Goal: Task Accomplishment & Management: Manage account settings

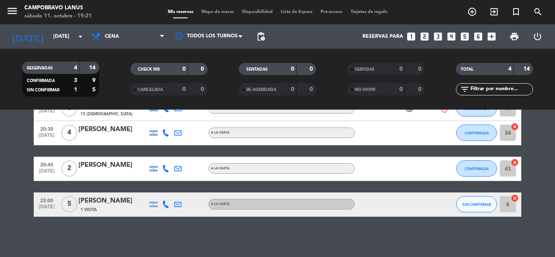
scroll to position [82, 0]
click at [164, 169] on icon at bounding box center [165, 168] width 7 height 7
click at [168, 204] on icon at bounding box center [165, 203] width 7 height 7
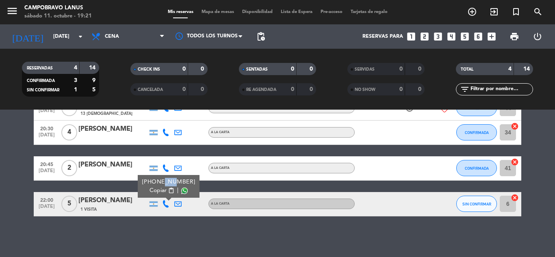
drag, startPoint x: 158, startPoint y: 181, endPoint x: 169, endPoint y: 182, distance: 10.6
click at [169, 182] on div "[PHONE_NUMBER]" at bounding box center [168, 182] width 53 height 9
drag, startPoint x: 155, startPoint y: 180, endPoint x: 190, endPoint y: 184, distance: 35.1
click at [190, 184] on div "[PHONE_NUMBER] Copiar content_paste |" at bounding box center [169, 186] width 62 height 23
copy div "1123649800"
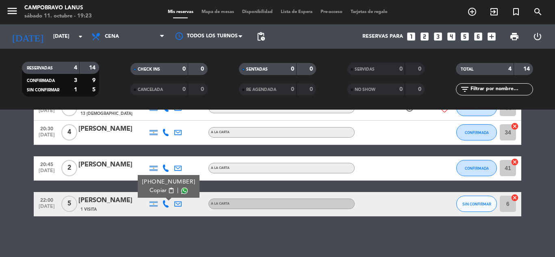
click at [190, 237] on div "No hay notas para este servicio. Haz clic para agregar una close Hay un cliente…" at bounding box center [277, 183] width 555 height 147
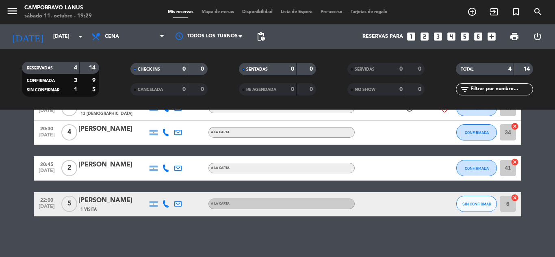
click at [165, 206] on icon at bounding box center [165, 203] width 7 height 7
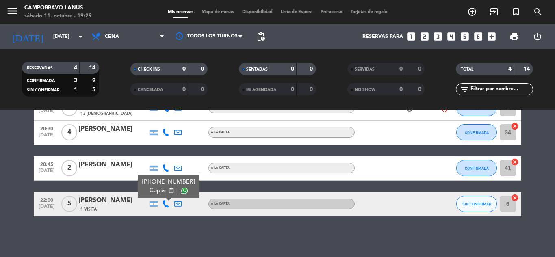
drag, startPoint x: 158, startPoint y: 181, endPoint x: 189, endPoint y: 179, distance: 31.3
click at [189, 179] on div "[PHONE_NUMBER]" at bounding box center [168, 182] width 53 height 9
copy div "1123649800"
click at [472, 204] on span "SIN CONFIRMAR" at bounding box center [476, 204] width 29 height 4
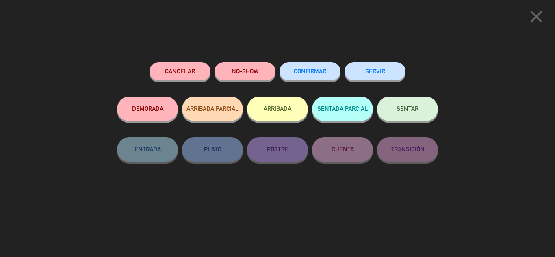
click at [320, 74] on span "CONFIRMAR" at bounding box center [310, 71] width 33 height 7
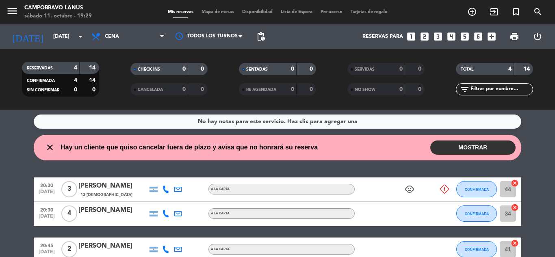
scroll to position [0, 0]
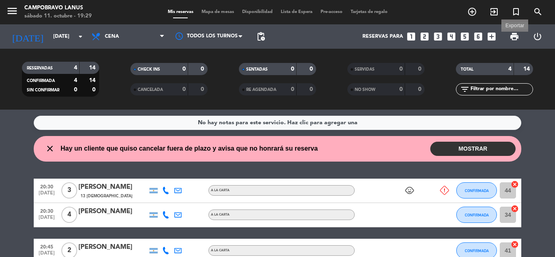
click at [513, 35] on span "print" at bounding box center [514, 37] width 10 height 10
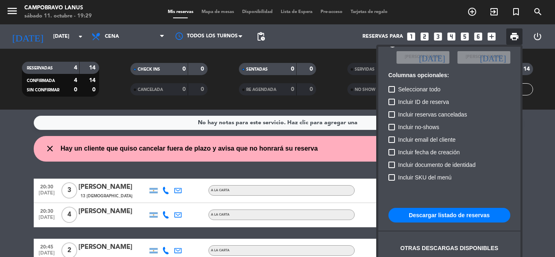
scroll to position [50, 0]
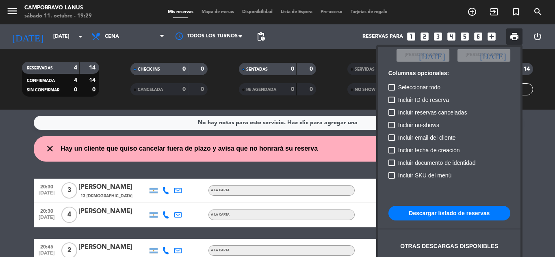
click at [456, 211] on button "Descargar listado de reservas" at bounding box center [449, 213] width 122 height 15
click at [519, 38] on span "print" at bounding box center [514, 37] width 10 height 10
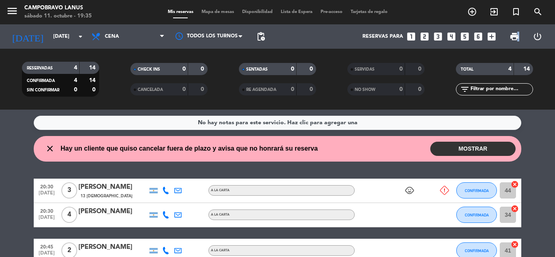
click at [517, 38] on span "print" at bounding box center [514, 37] width 10 height 10
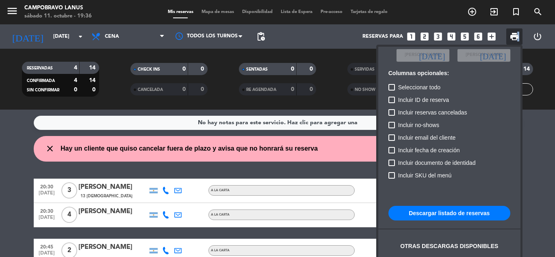
click at [468, 214] on button "Descargar listado de reservas" at bounding box center [449, 213] width 122 height 15
click at [303, 163] on div at bounding box center [277, 128] width 555 height 257
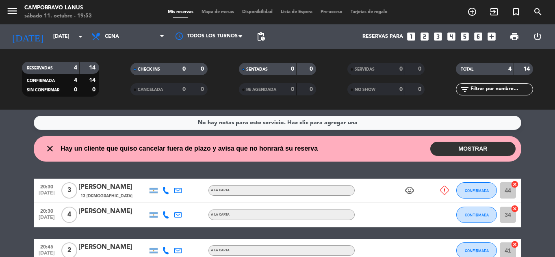
click at [300, 186] on div "A LA CARTA" at bounding box center [281, 190] width 146 height 11
drag, startPoint x: 300, startPoint y: 186, endPoint x: 308, endPoint y: 179, distance: 10.6
click at [301, 184] on div "20:30 [DATE] 3 [PERSON_NAME] 13 Visitas A LA CARTA Menú: A LA CARTA child_care …" at bounding box center [278, 191] width 488 height 24
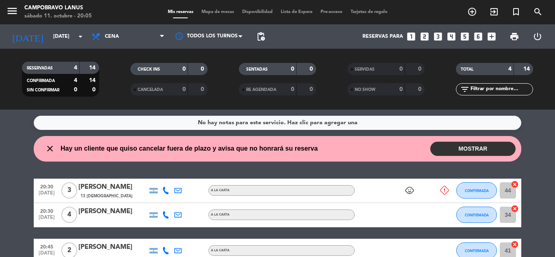
click at [303, 195] on div "A LA CARTA" at bounding box center [281, 190] width 146 height 11
click at [449, 252] on div at bounding box center [439, 251] width 22 height 24
click at [449, 253] on div at bounding box center [439, 251] width 22 height 24
